Goal: Transaction & Acquisition: Purchase product/service

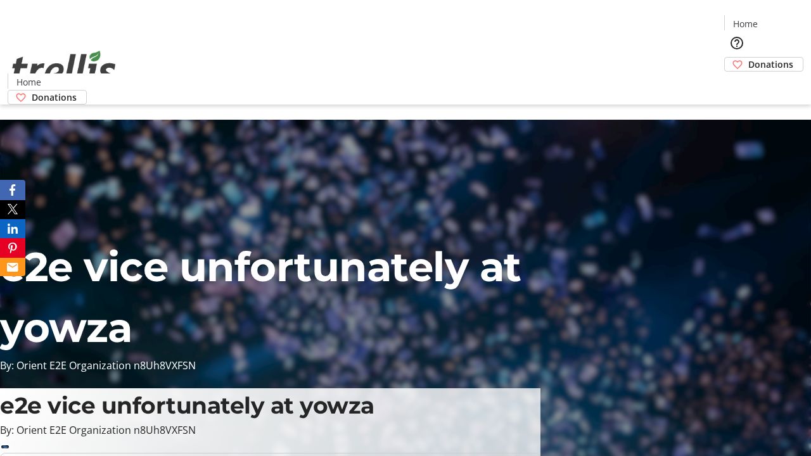
click at [748, 58] on span "Donations" at bounding box center [770, 64] width 45 height 13
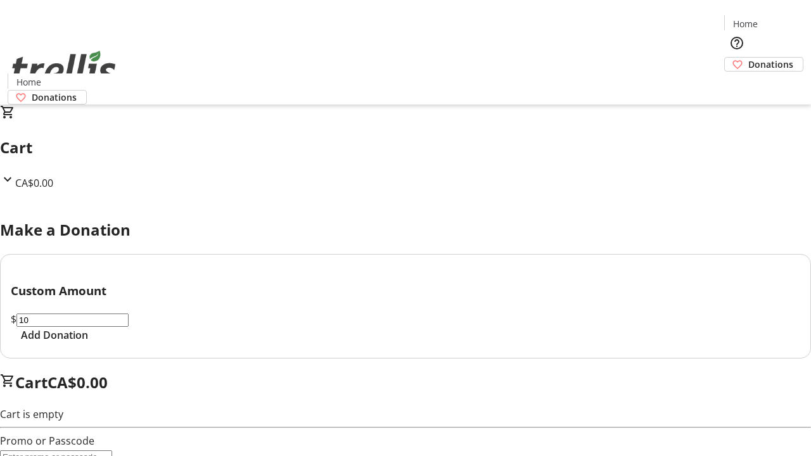
click at [88, 343] on span "Add Donation" at bounding box center [54, 334] width 67 height 15
